Goal: Task Accomplishment & Management: Manage account settings

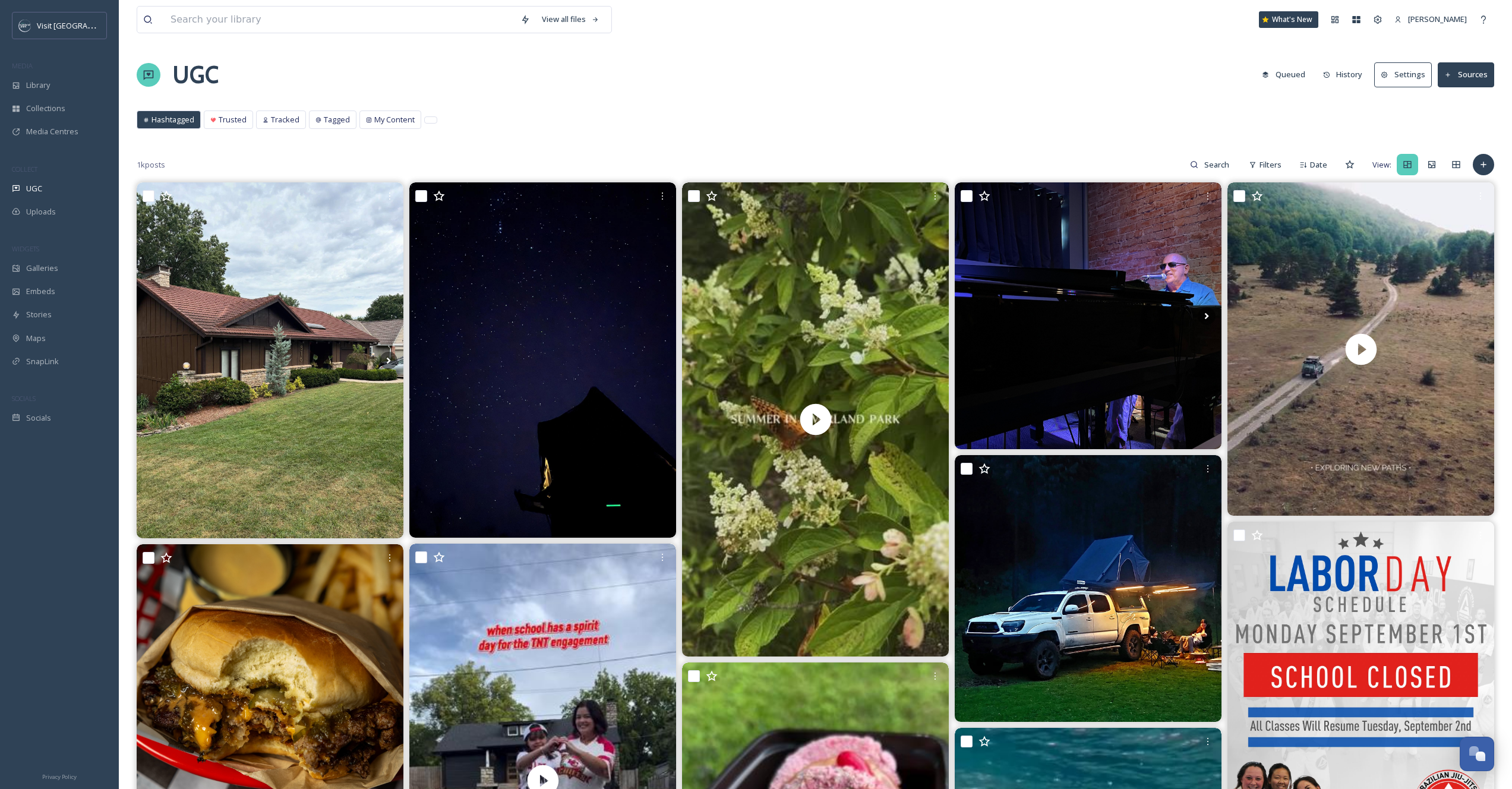
click at [1486, 76] on button "Sources" at bounding box center [1466, 75] width 57 height 25
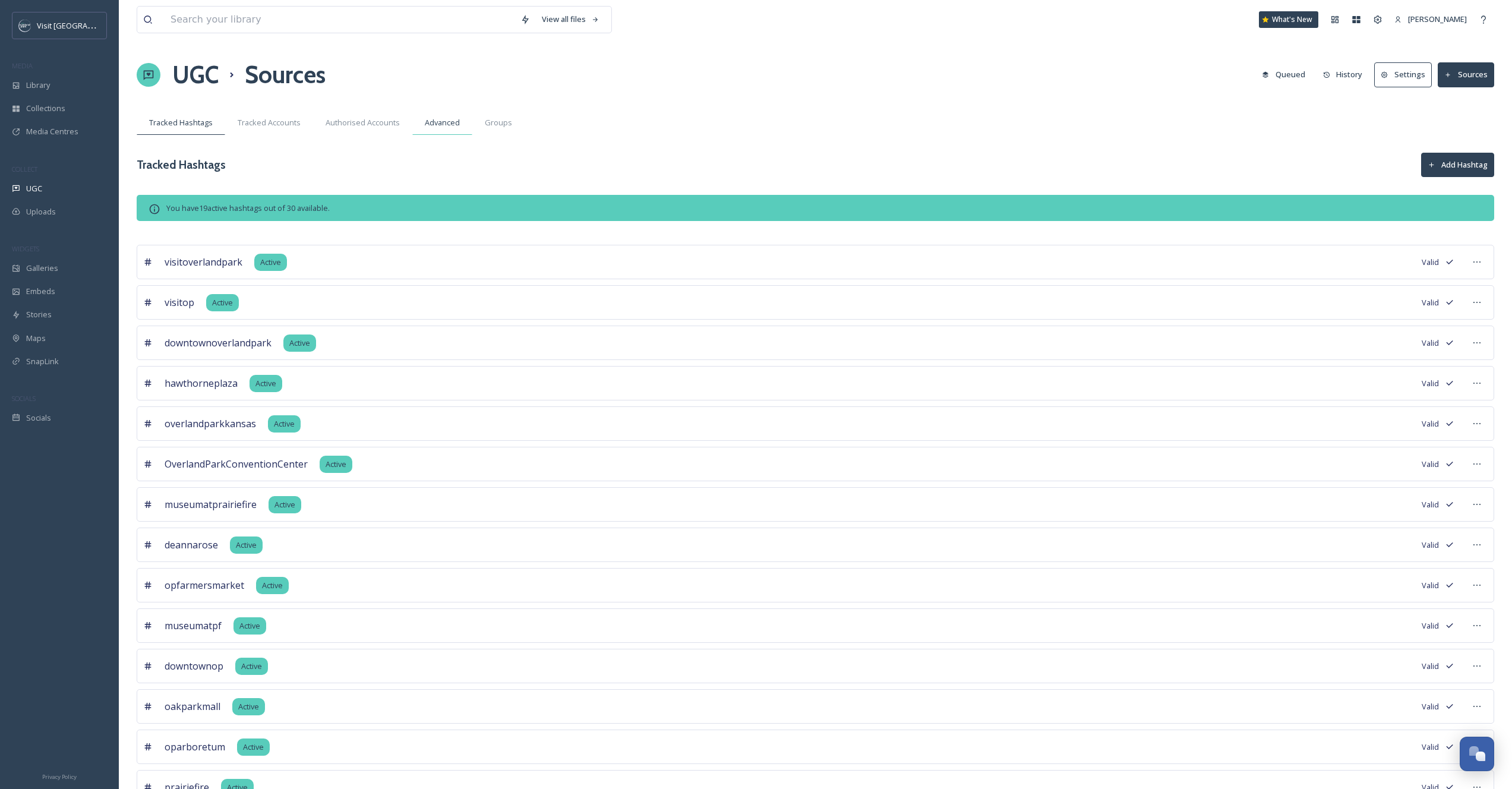
click at [443, 125] on span "Advanced" at bounding box center [442, 123] width 35 height 11
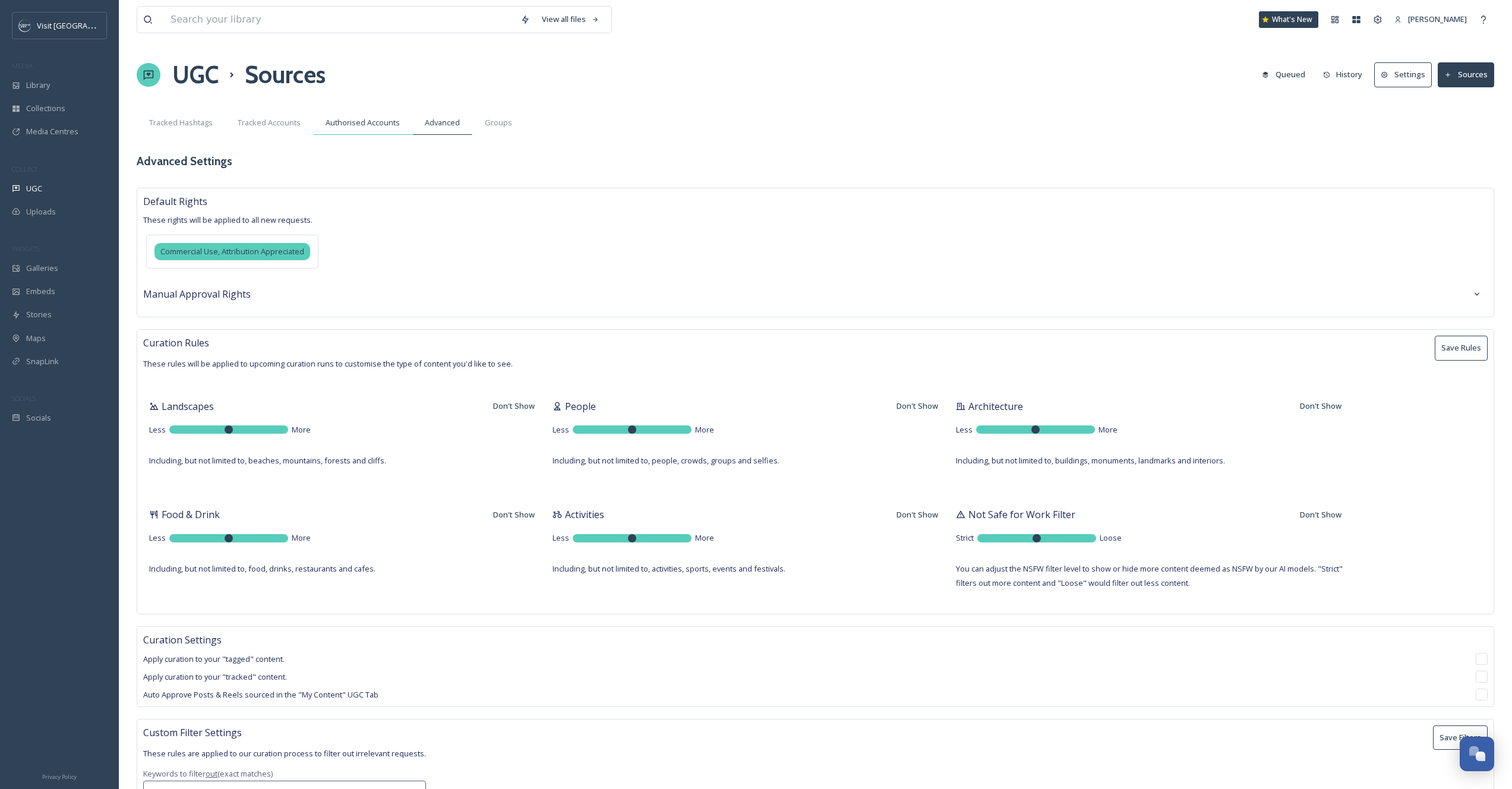
click at [382, 123] on span "Authorised Accounts" at bounding box center [362, 123] width 74 height 11
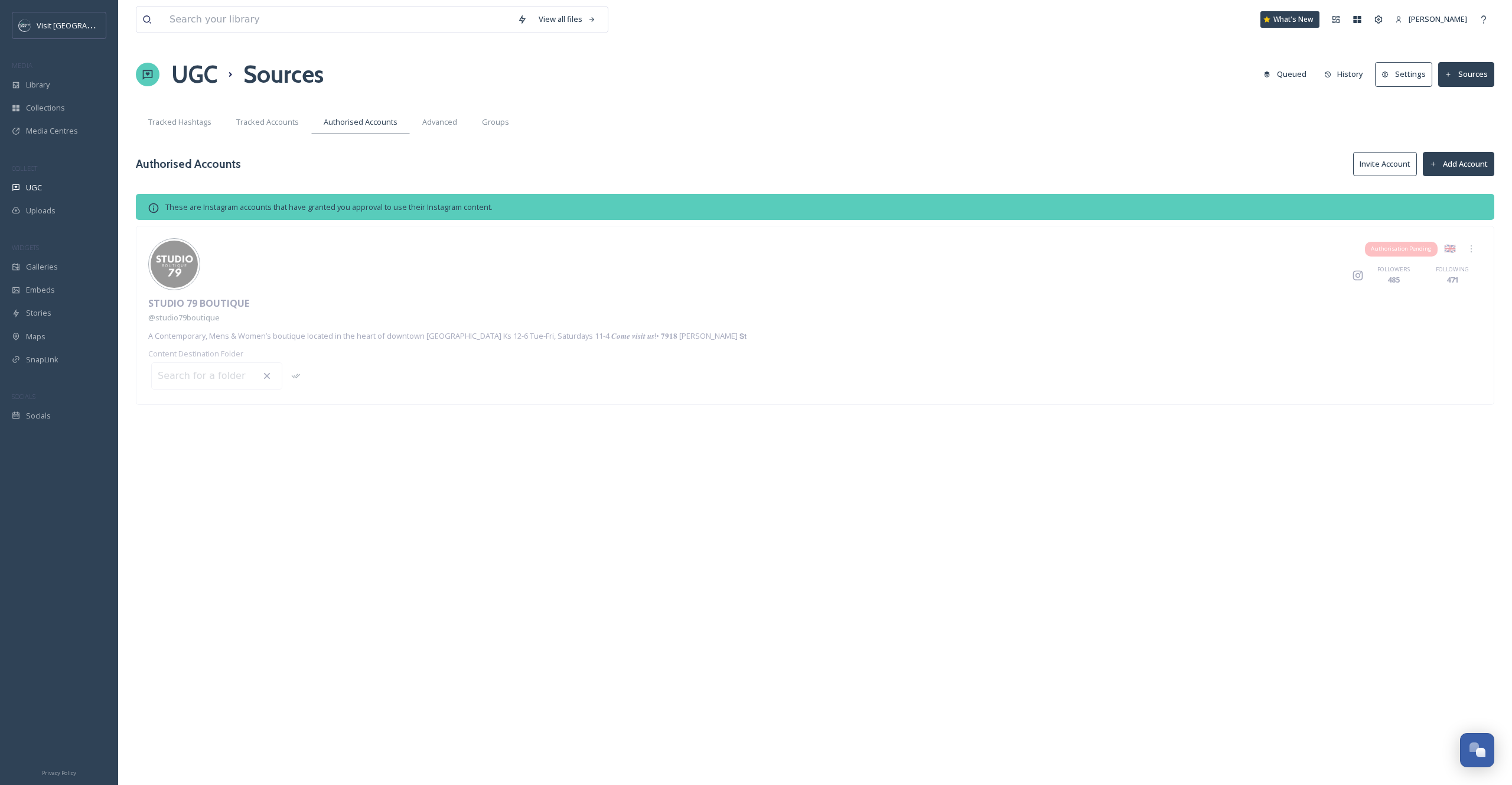
click at [1408, 169] on button "Invite Account" at bounding box center [1385, 164] width 64 height 24
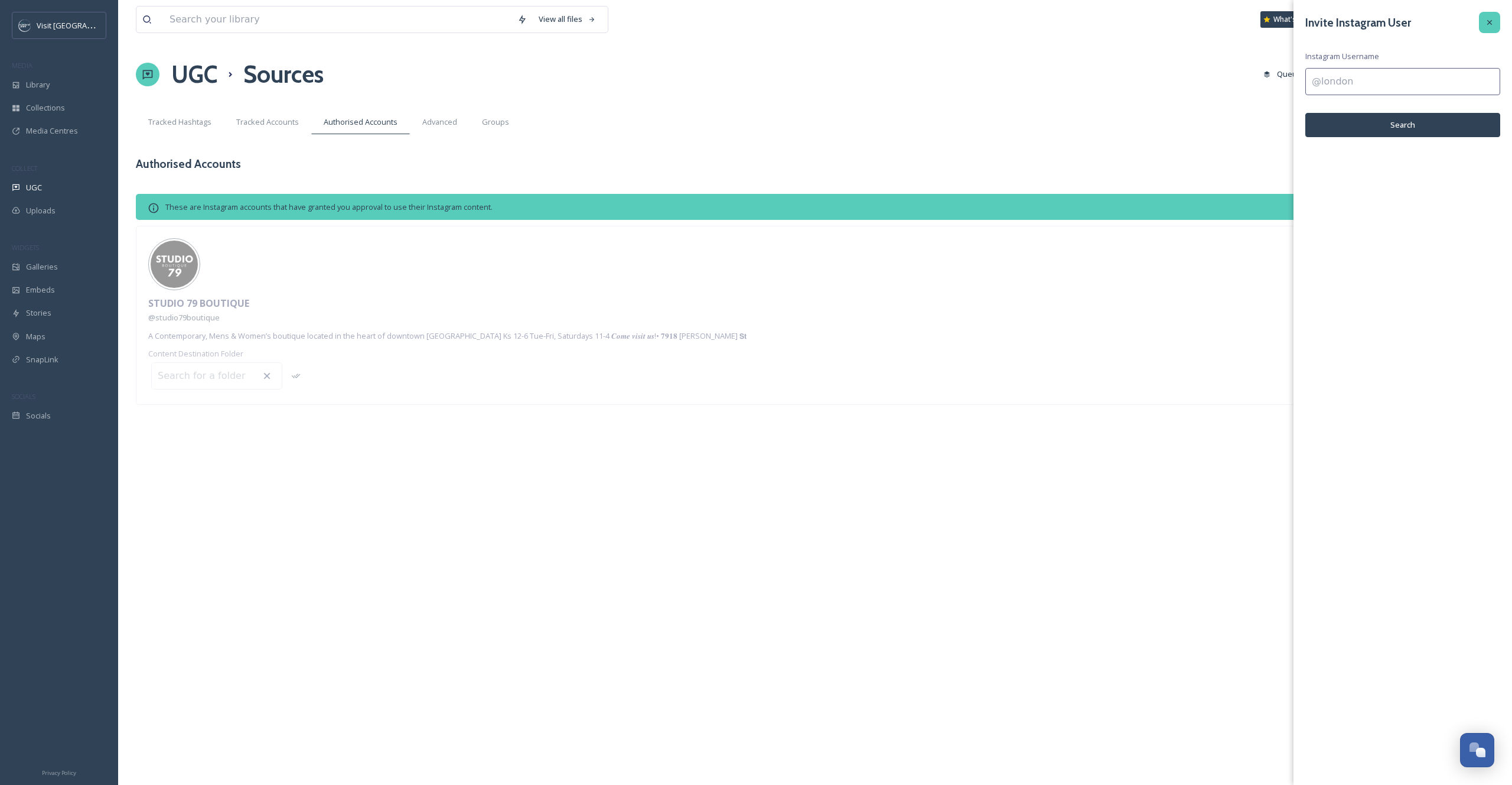
click at [1492, 26] on icon at bounding box center [1489, 22] width 9 height 9
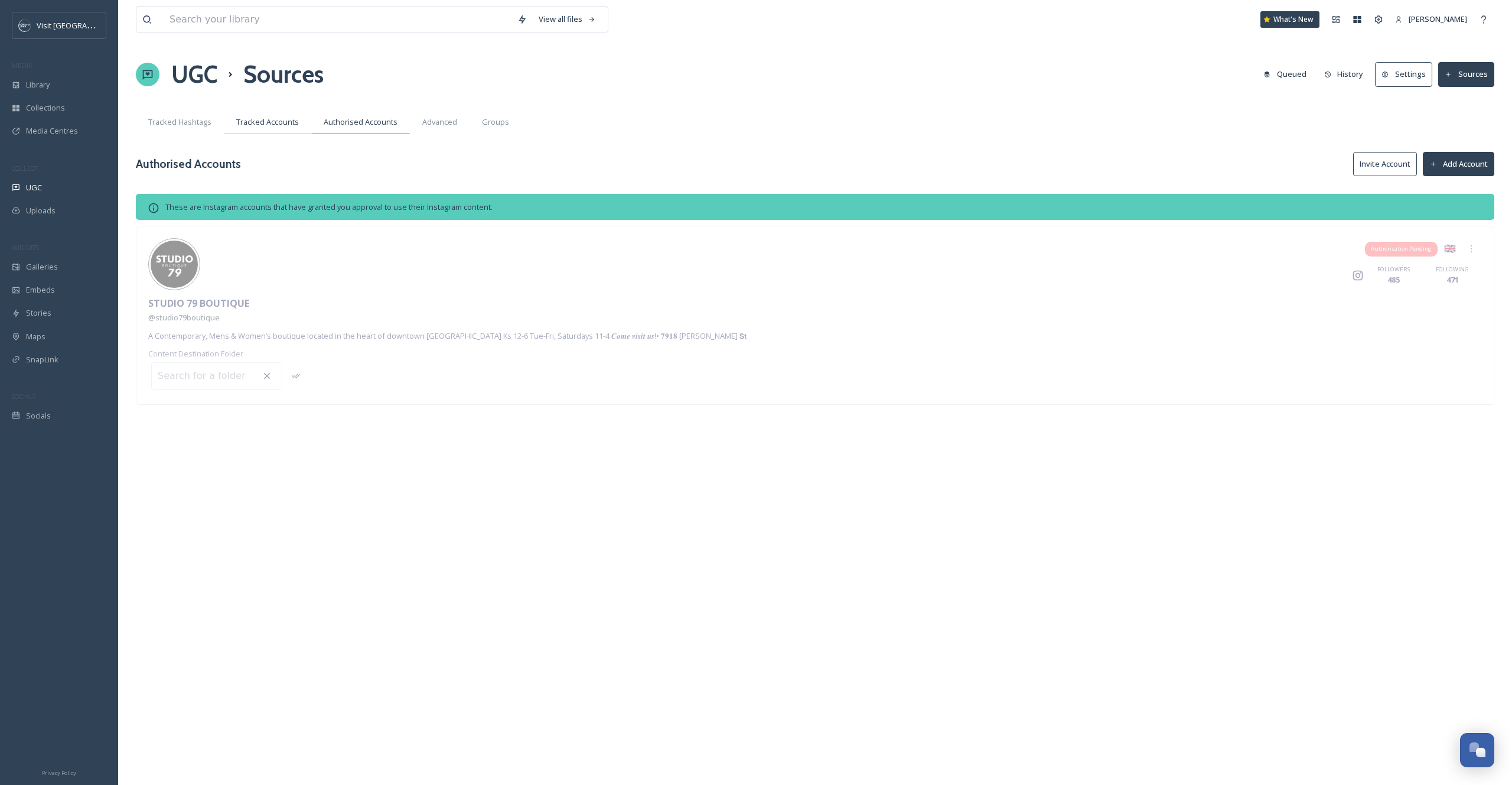
click at [283, 128] on div "Tracked Accounts" at bounding box center [267, 122] width 87 height 24
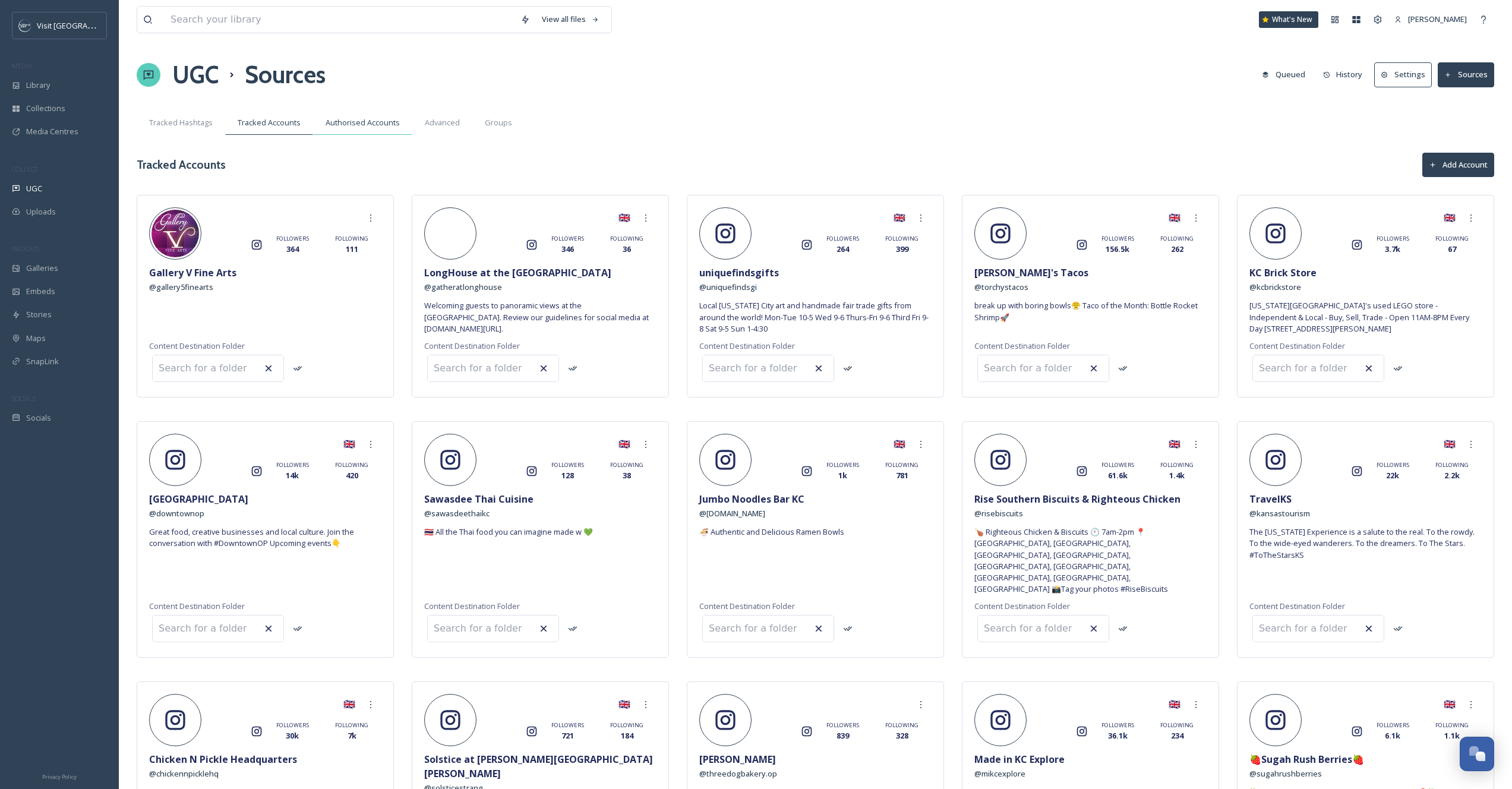
click at [354, 129] on div "Authorised Accounts" at bounding box center [363, 123] width 99 height 25
